Goal: Information Seeking & Learning: Learn about a topic

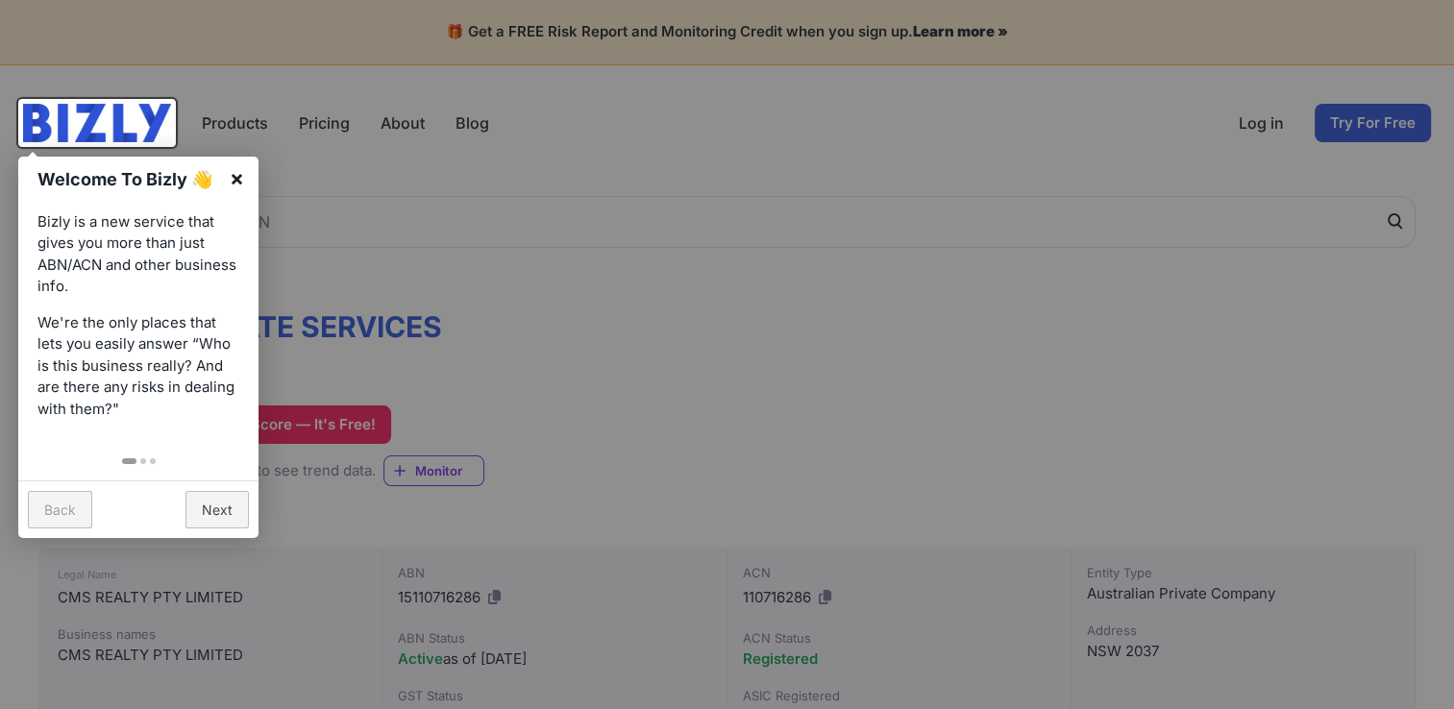
click at [239, 173] on link "×" at bounding box center [236, 178] width 43 height 43
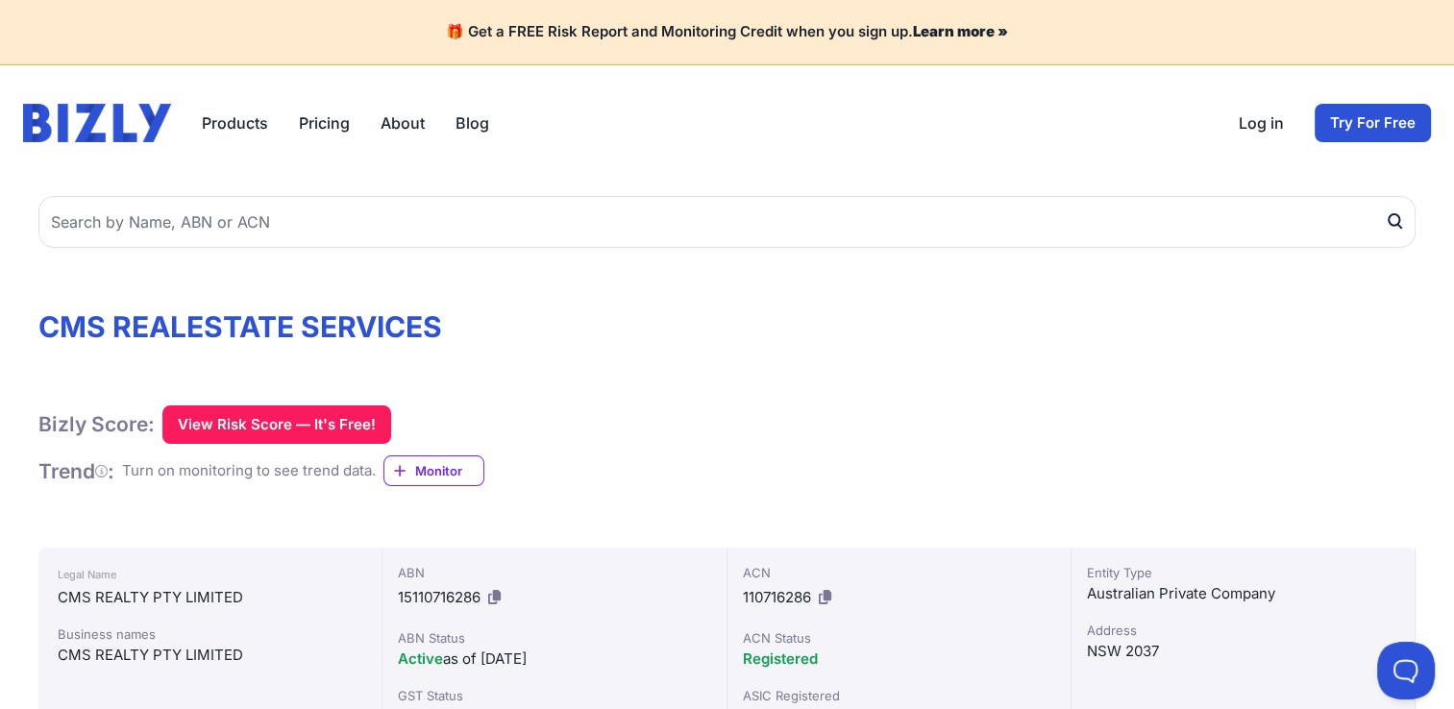
click at [1446, 131] on div "Products Bizly Scores Bizly Reports Bizly Monitoring Pricing About Blog Open ma…" at bounding box center [727, 123] width 1454 height 38
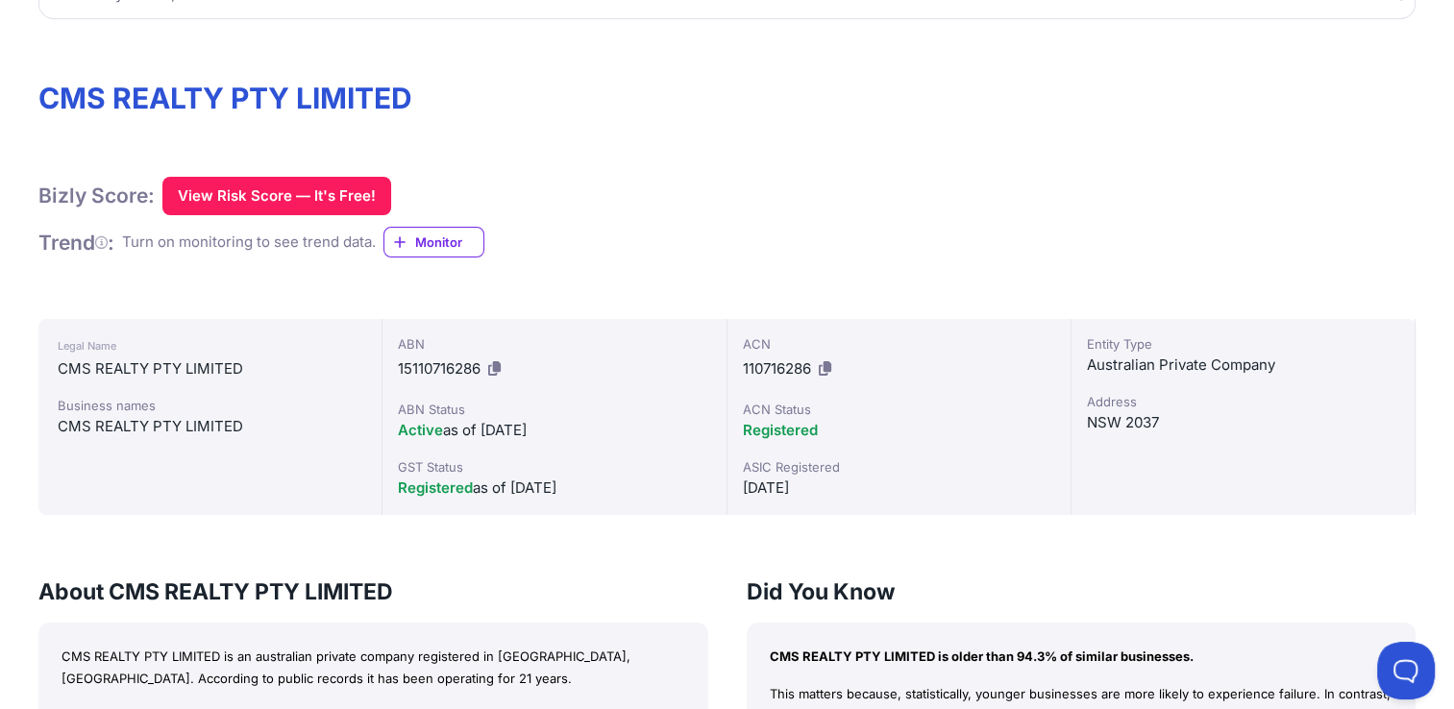
scroll to position [231, 0]
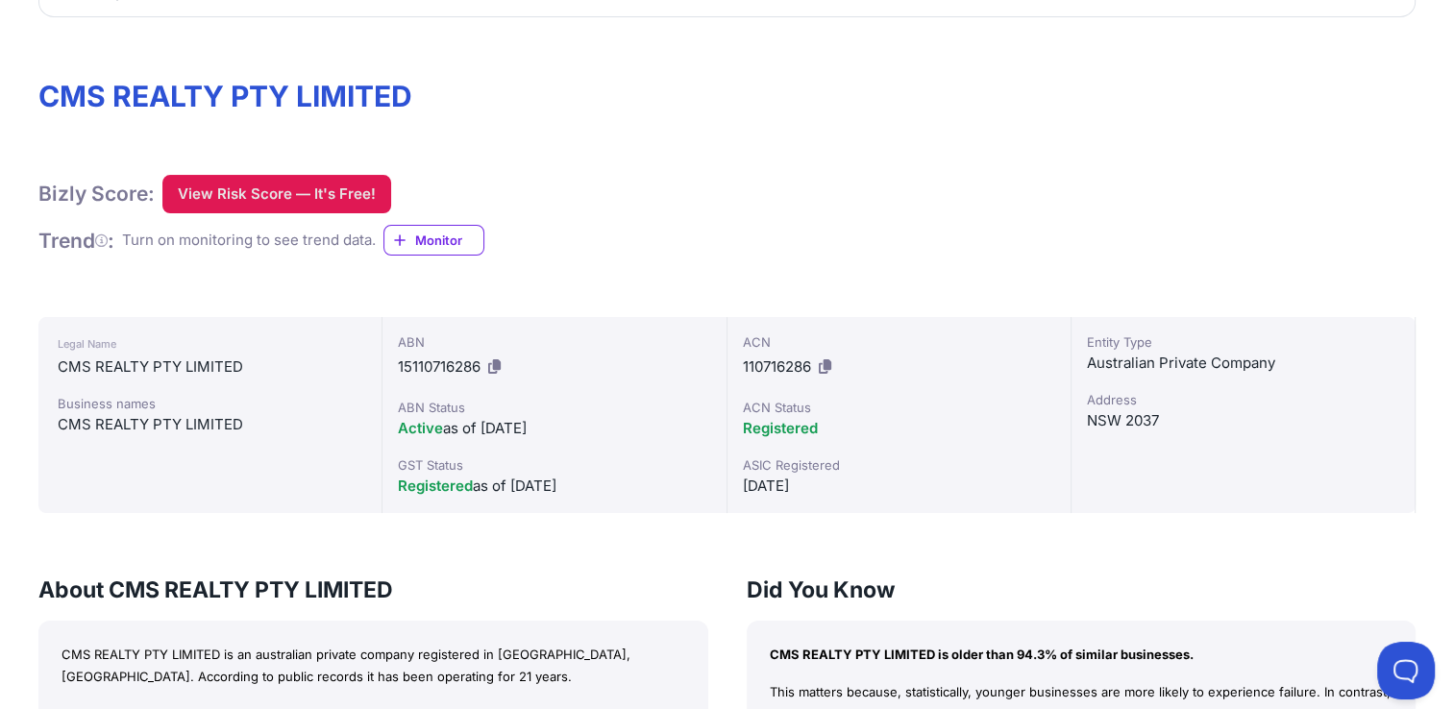
click at [354, 187] on button "View Risk Score — It's Free!" at bounding box center [276, 194] width 229 height 38
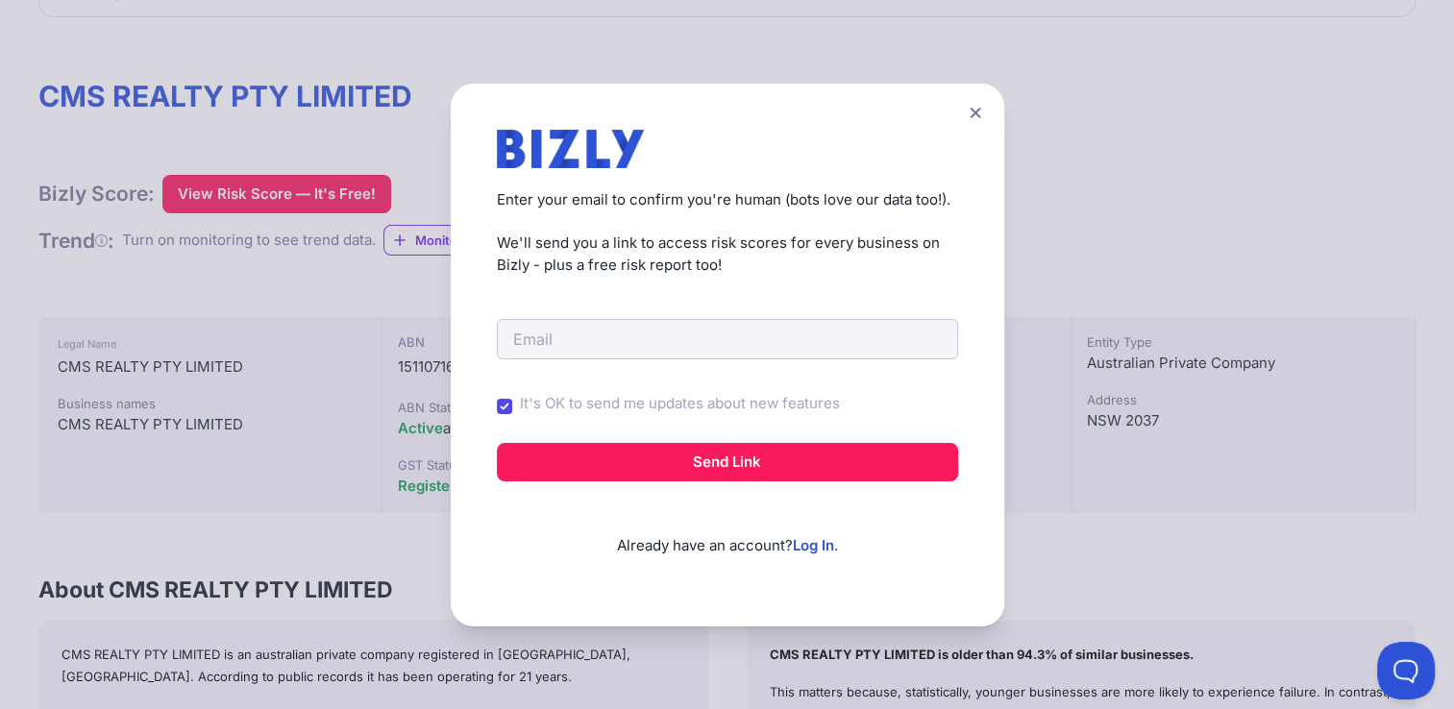
click at [980, 111] on icon at bounding box center [975, 112] width 11 height 11
